Goal: Information Seeking & Learning: Learn about a topic

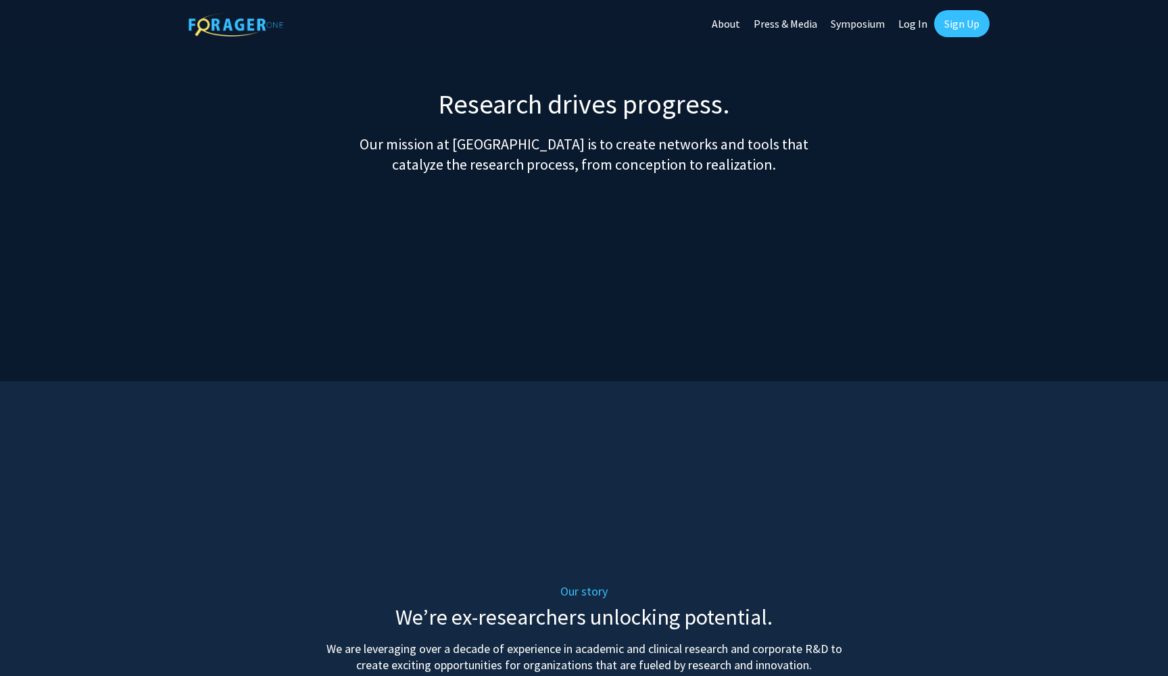
click at [726, 26] on link "About" at bounding box center [726, 23] width 42 height 47
click at [794, 23] on link "Press & Media" at bounding box center [785, 23] width 77 height 47
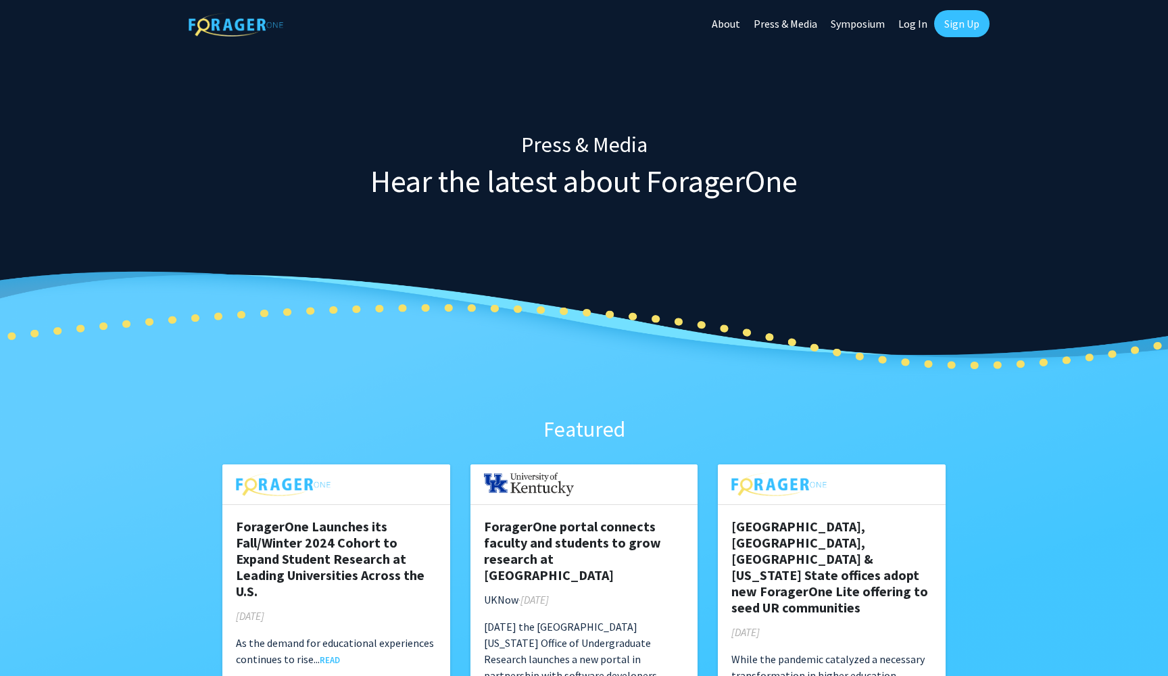
click at [877, 23] on link "Symposium" at bounding box center [858, 23] width 68 height 47
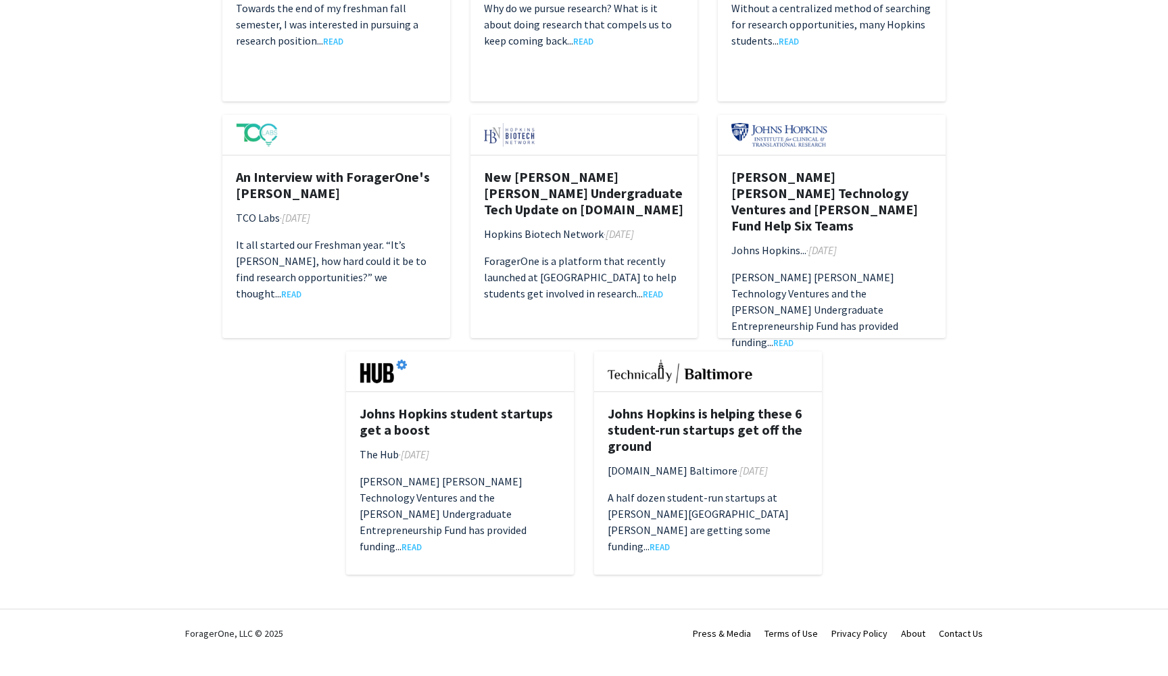
scroll to position [1974, 0]
click at [912, 633] on link "About" at bounding box center [913, 633] width 24 height 12
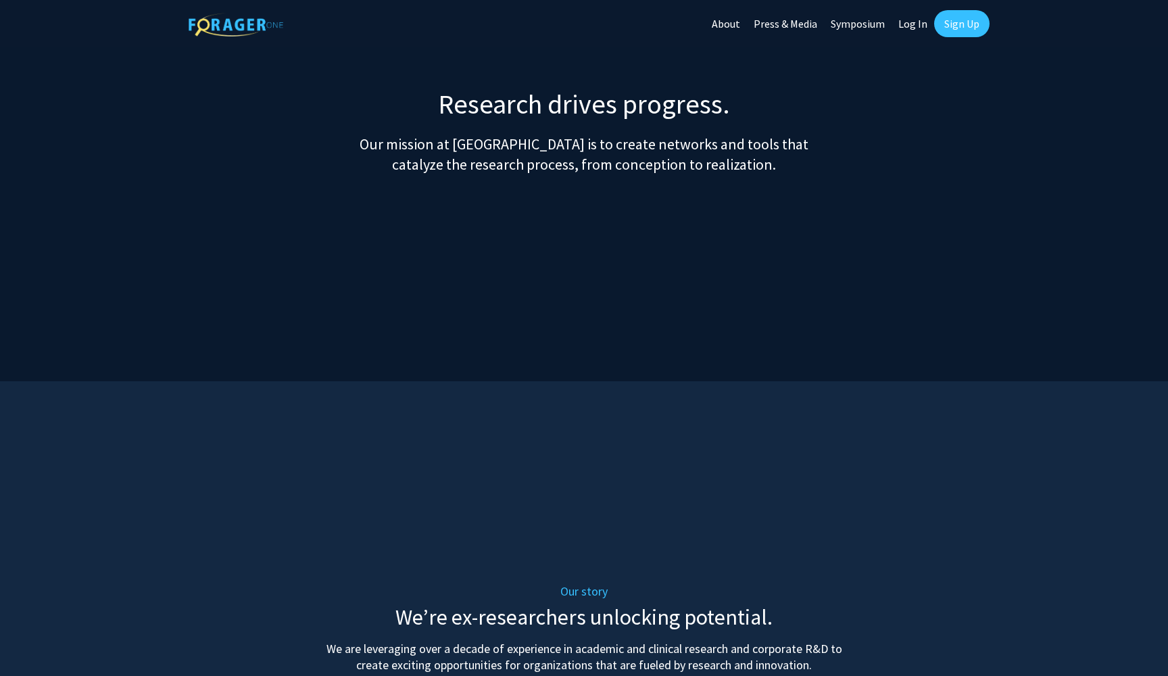
click at [232, 25] on img at bounding box center [236, 25] width 95 height 24
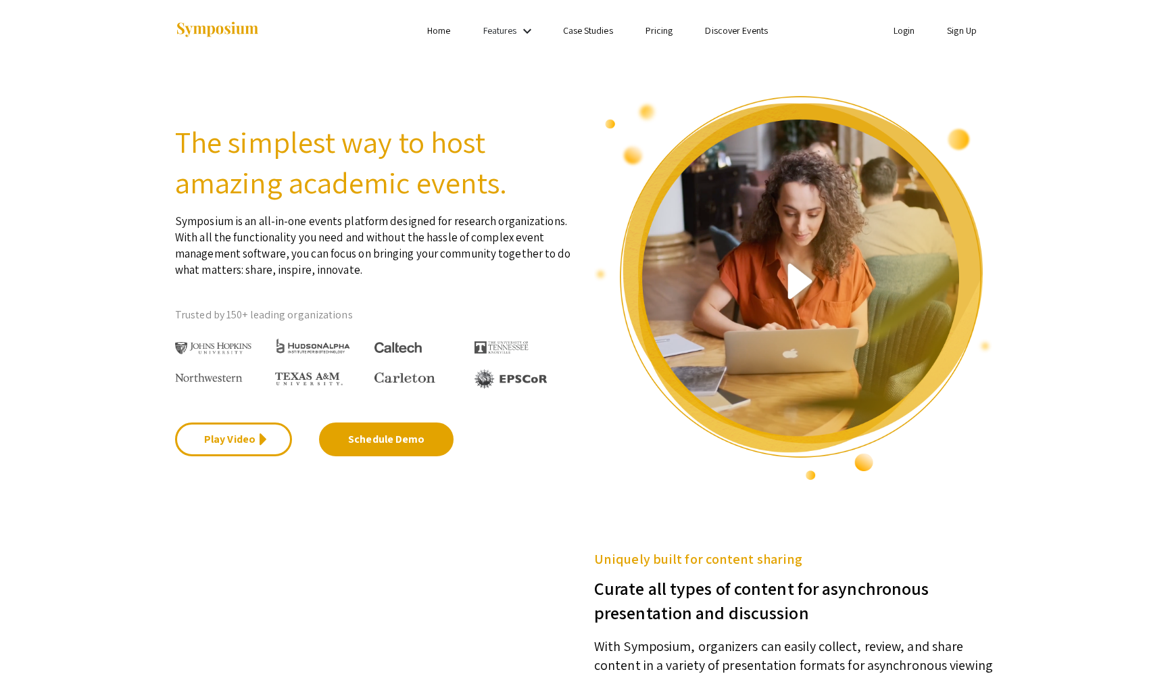
click at [439, 33] on link "Home" at bounding box center [438, 30] width 23 height 12
click at [509, 26] on link "Features" at bounding box center [501, 30] width 34 height 12
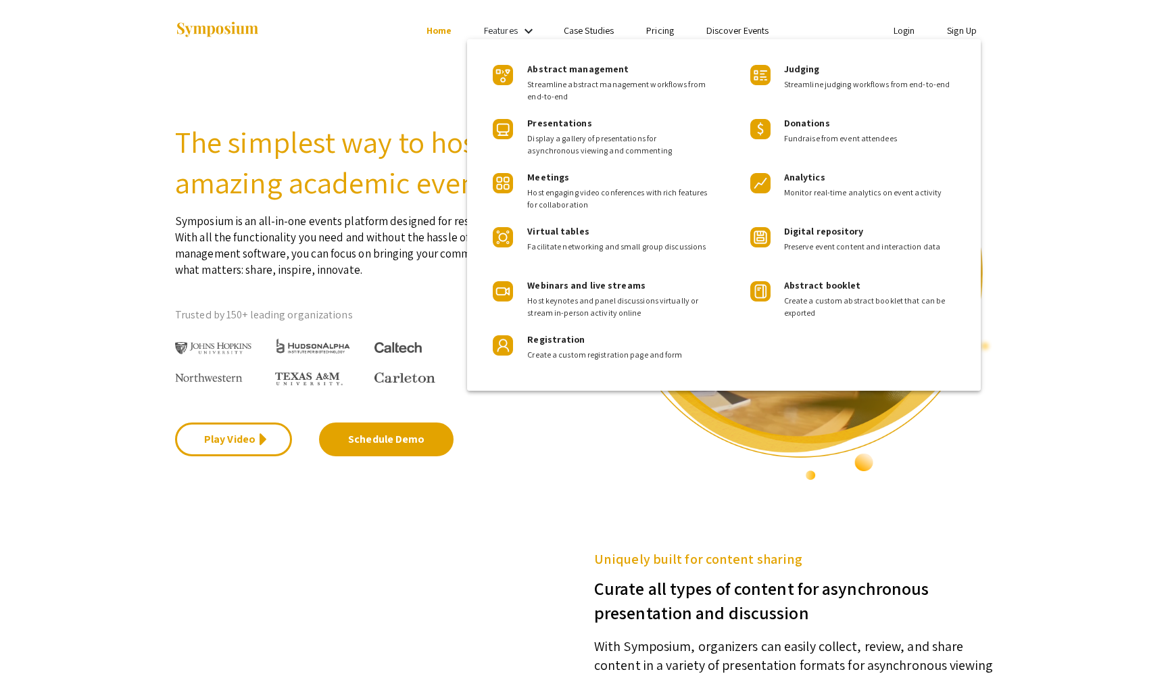
click at [607, 32] on div at bounding box center [584, 338] width 1168 height 676
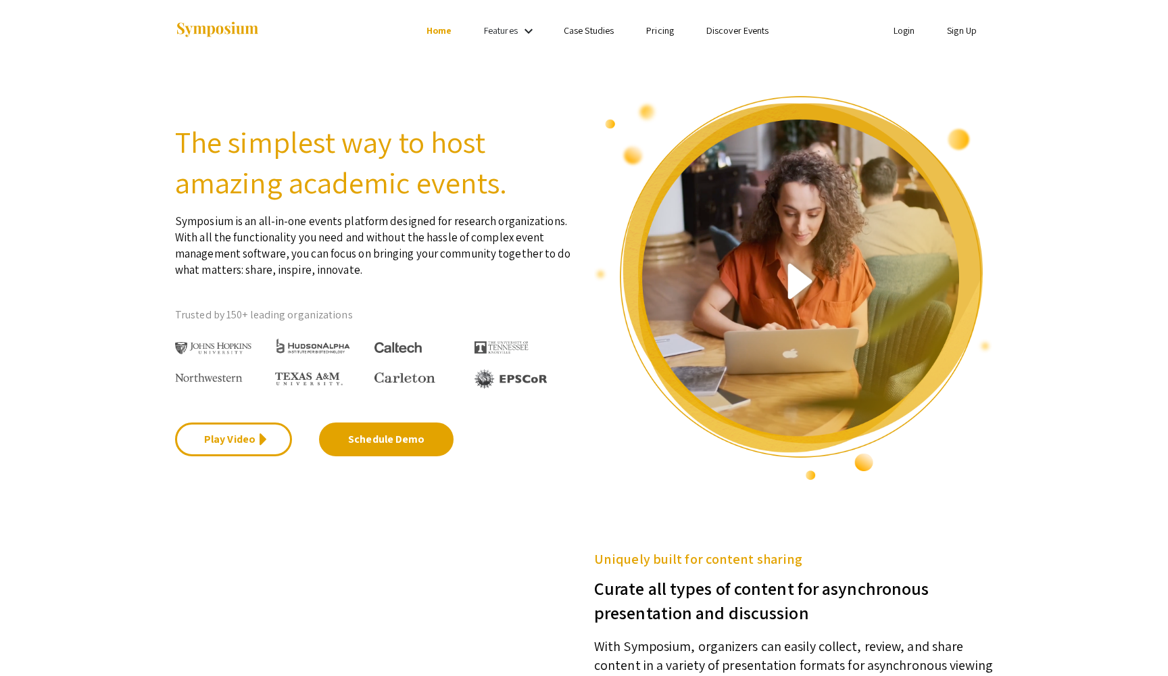
click at [664, 33] on link "Pricing" at bounding box center [660, 30] width 28 height 12
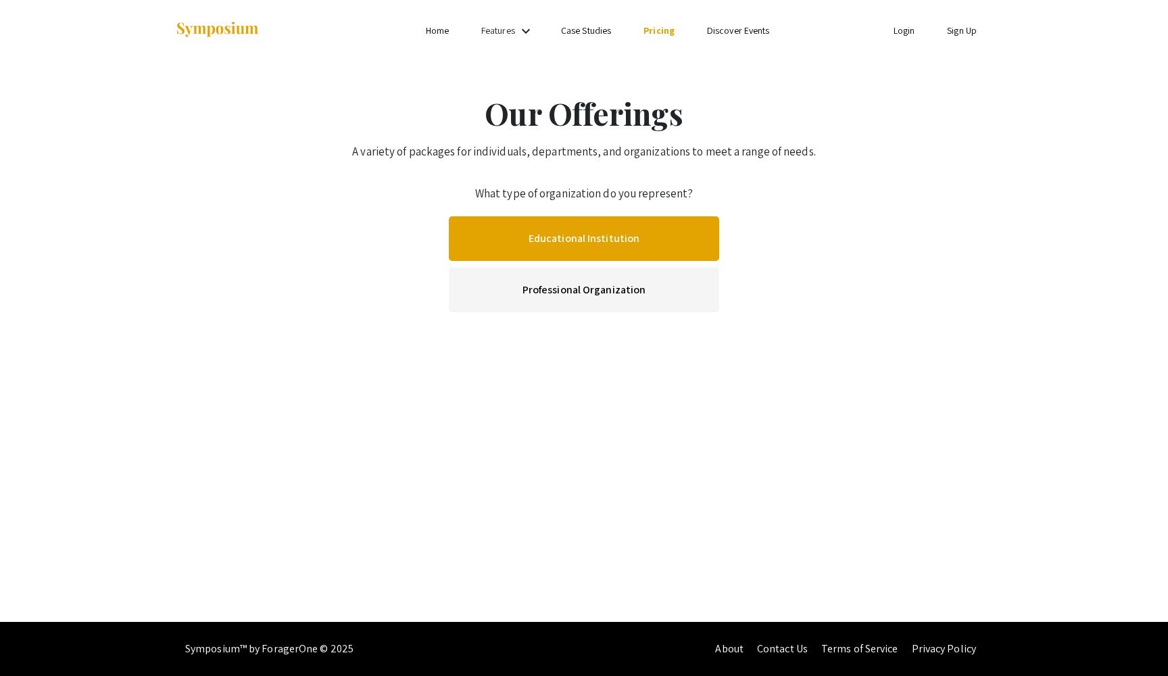
click at [656, 231] on link "Educational Institution" at bounding box center [584, 238] width 270 height 45
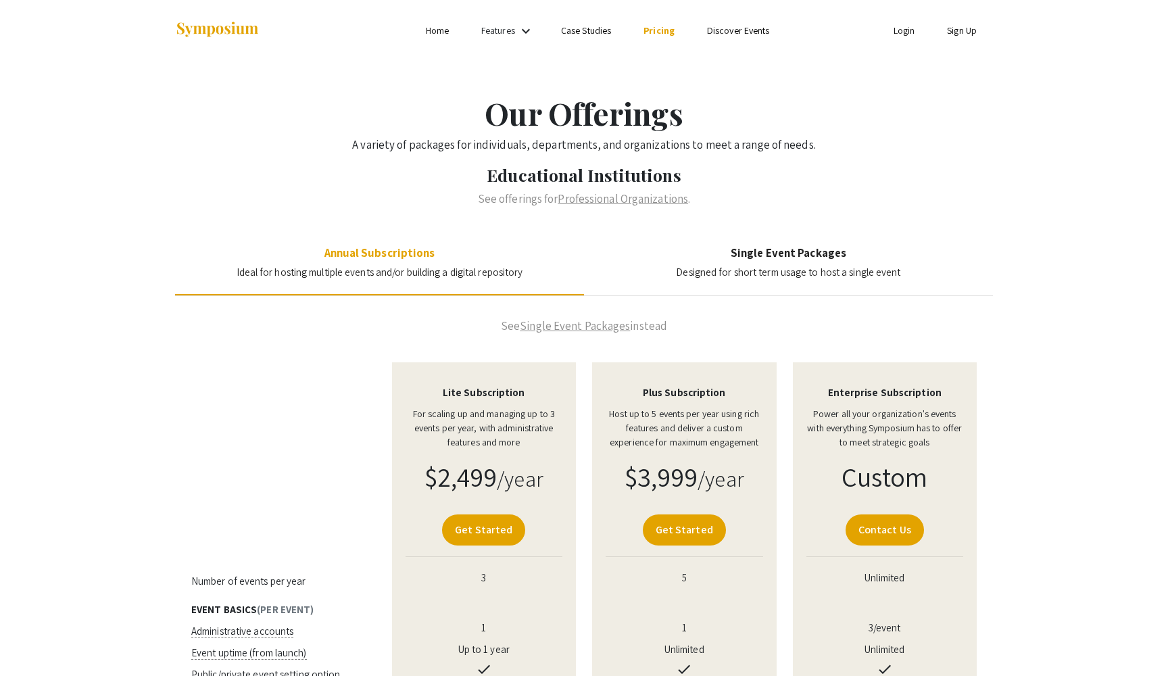
click at [766, 30] on link "Discover Events" at bounding box center [738, 30] width 63 height 12
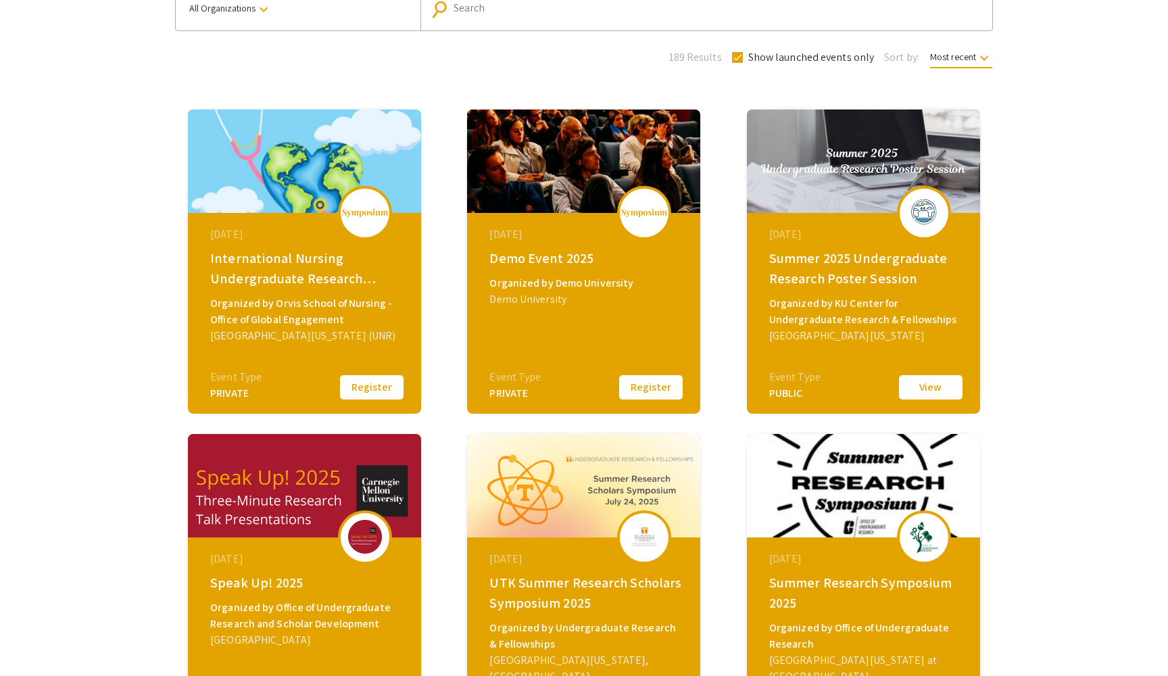
scroll to position [126, 0]
